Goal: Check status: Check status

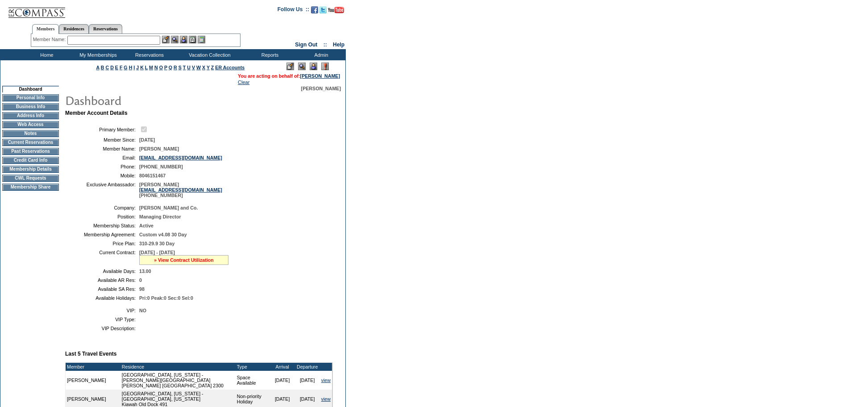
click at [189, 262] on link "» View Contract Utilization" at bounding box center [184, 259] width 60 height 5
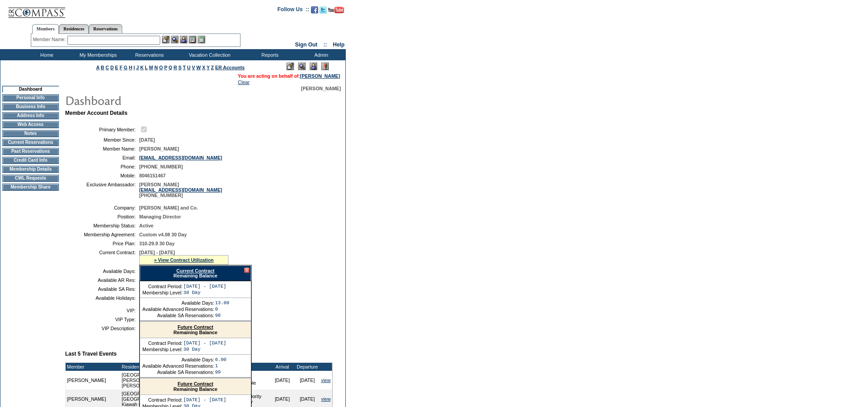
click at [209, 273] on link "Current Contract" at bounding box center [195, 270] width 38 height 5
click at [102, 38] on input "text" at bounding box center [113, 40] width 93 height 9
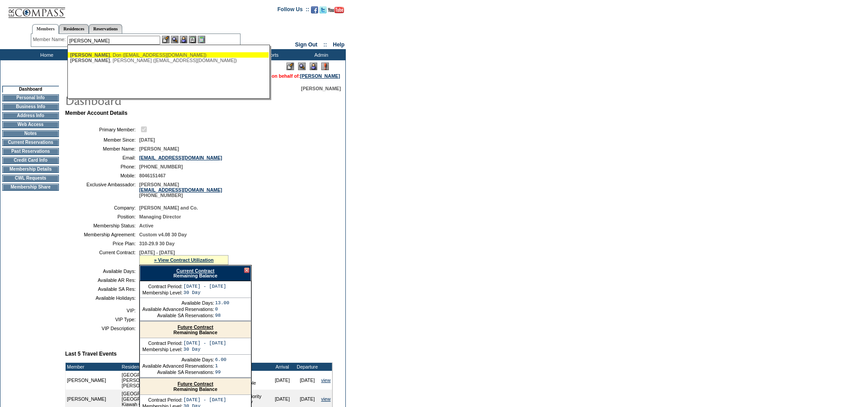
click at [120, 54] on div "[PERSON_NAME] ([EMAIL_ADDRESS][DOMAIN_NAME])" at bounding box center [168, 54] width 196 height 5
type input "[PERSON_NAME] ([EMAIL_ADDRESS][DOMAIN_NAME])"
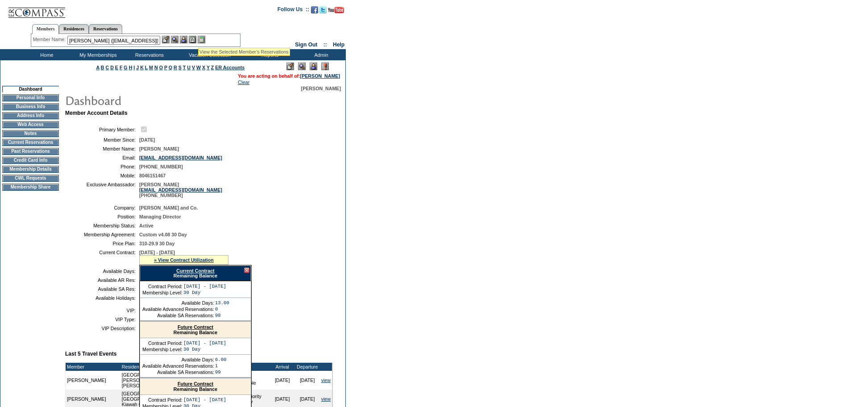
click at [187, 40] on img at bounding box center [184, 40] width 8 height 8
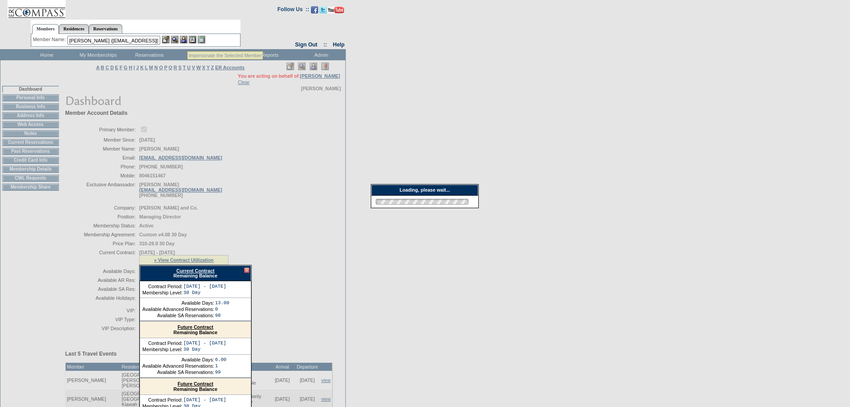
click at [177, 38] on img at bounding box center [175, 40] width 8 height 8
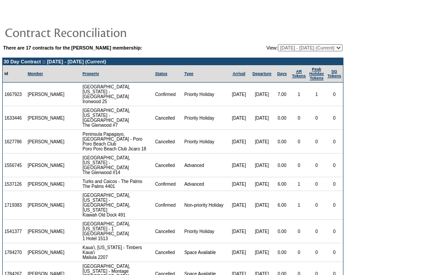
click at [319, 48] on select "05/08/12 - 10/31/13 11/01/13 - 10/31/14 11/01/14 - 10/31/15 11/01/15 - 10/31/16…" at bounding box center [310, 47] width 65 height 7
select select "89202"
click at [278, 45] on select "05/08/12 - 10/31/13 11/01/13 - 10/31/14 11/01/14 - 10/31/15 11/01/15 - 10/31/16…" at bounding box center [310, 47] width 65 height 7
